Goal: Task Accomplishment & Management: Manage account settings

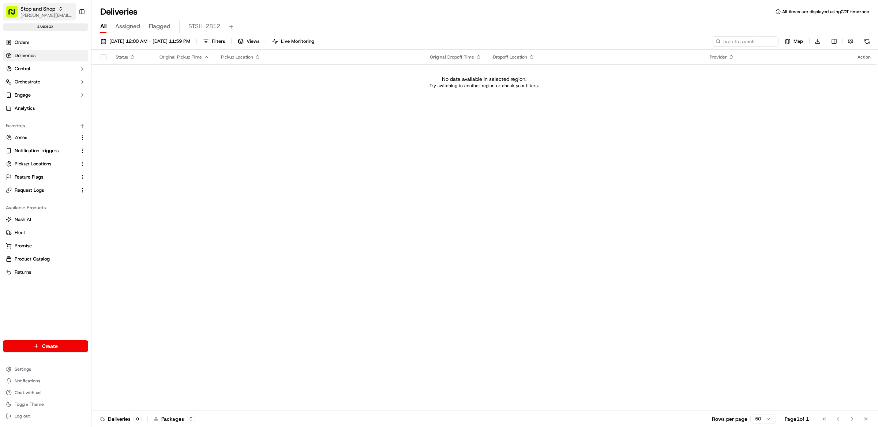
click at [16, 9] on rect "button" at bounding box center [12, 12] width 12 height 12
type input "tradekart"
click at [142, 54] on div "TradeKart UK" at bounding box center [132, 52] width 106 height 15
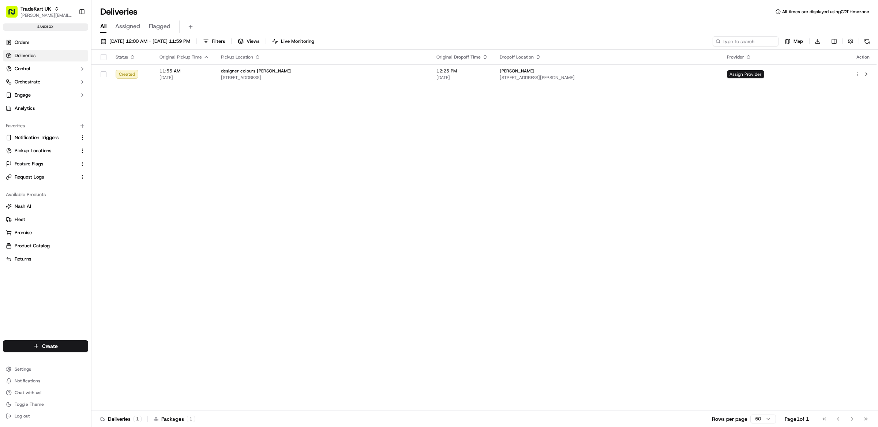
click at [377, 150] on div "Status Original Pickup Time Pickup Location Original Dropoff Time Dropoff Locat…" at bounding box center [483, 230] width 785 height 361
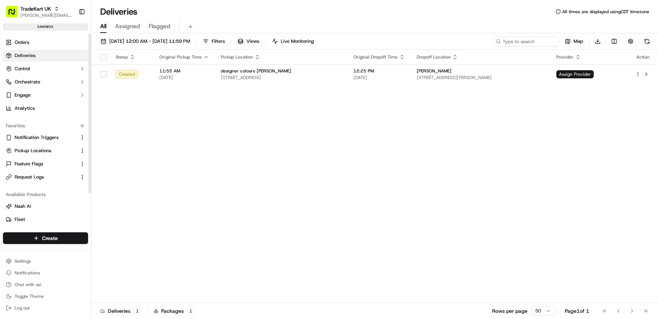
scroll to position [41, 0]
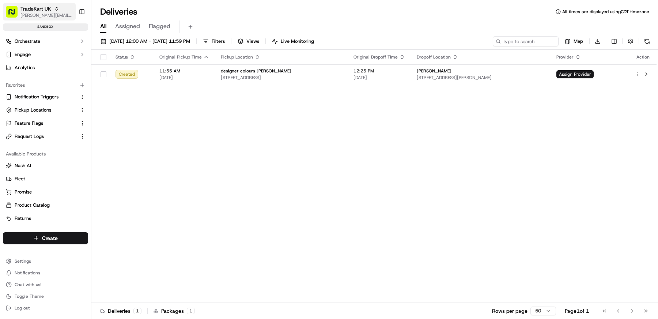
click at [25, 7] on span "TradeKart UK" at bounding box center [35, 8] width 31 height 7
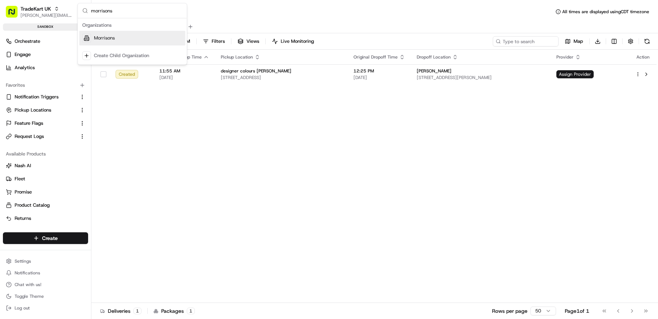
type input "morrisons"
click at [117, 37] on div "Morrisons" at bounding box center [132, 38] width 106 height 15
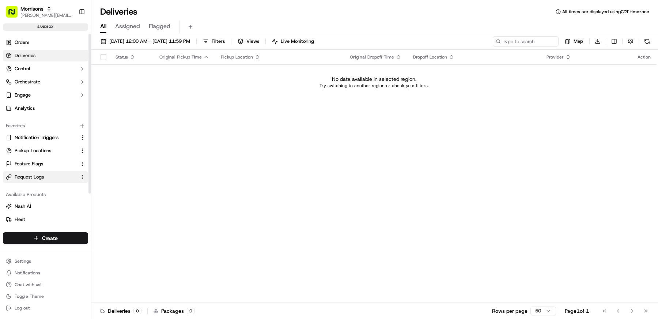
click at [41, 176] on span "Request Logs" at bounding box center [29, 177] width 29 height 7
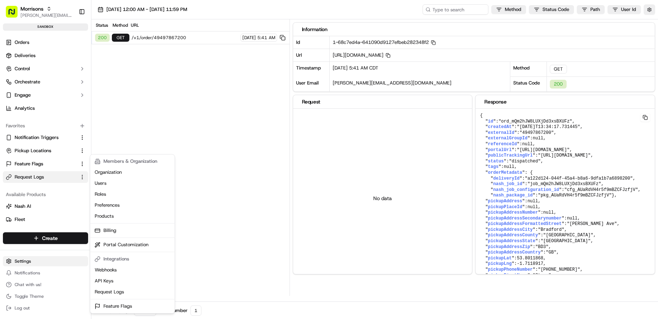
click at [39, 261] on html "Morrisons matt@usenash.com Toggle Sidebar sandbox Orders Deliveries Control Orc…" at bounding box center [329, 159] width 658 height 319
click at [120, 269] on link "Webhooks" at bounding box center [133, 269] width 82 height 11
